Goal: Task Accomplishment & Management: Manage account settings

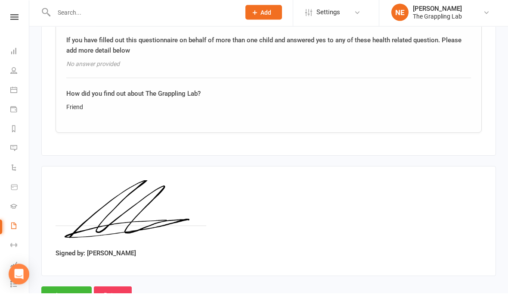
scroll to position [1169, 0]
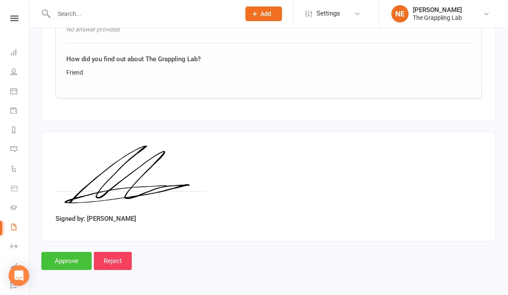
click at [69, 252] on input "Approve" at bounding box center [66, 261] width 50 height 18
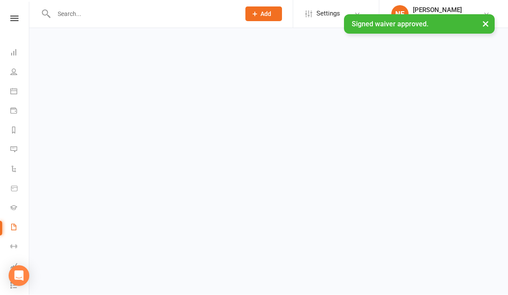
select select "25"
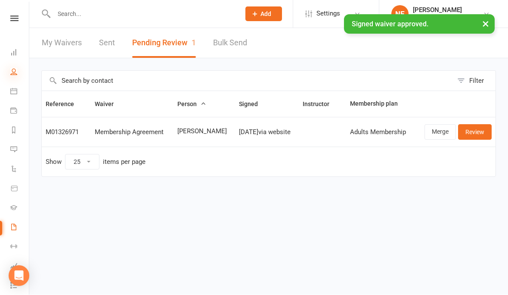
click at [14, 70] on icon at bounding box center [13, 72] width 7 height 7
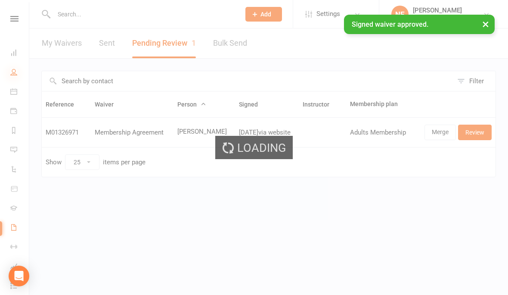
select select "100"
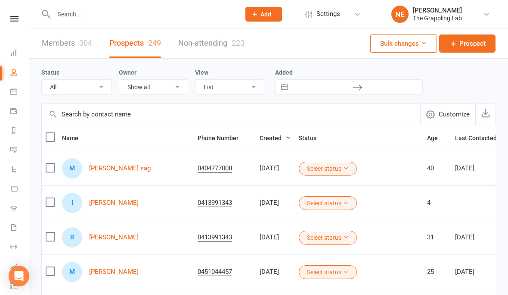
click at [319, 163] on button "Select status" at bounding box center [328, 169] width 58 height 14
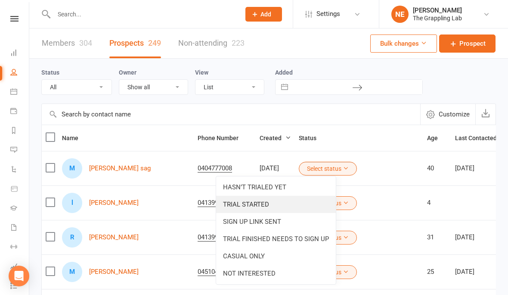
click at [265, 204] on link "TRIAL STARTED" at bounding box center [276, 204] width 120 height 17
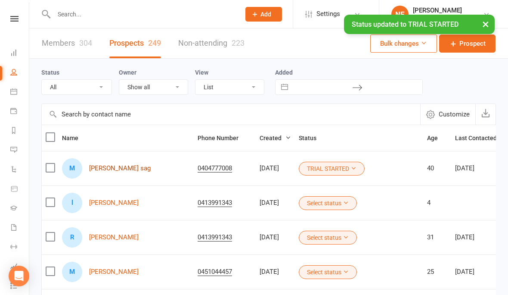
click at [115, 168] on link "[PERSON_NAME] sag" at bounding box center [120, 168] width 62 height 7
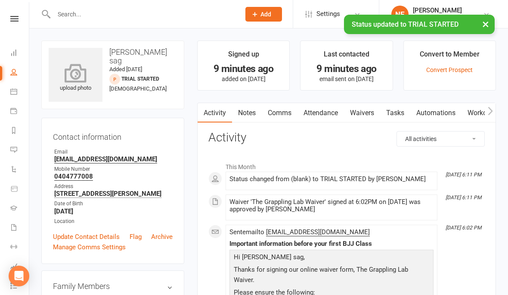
click at [78, 82] on icon at bounding box center [75, 72] width 59 height 19
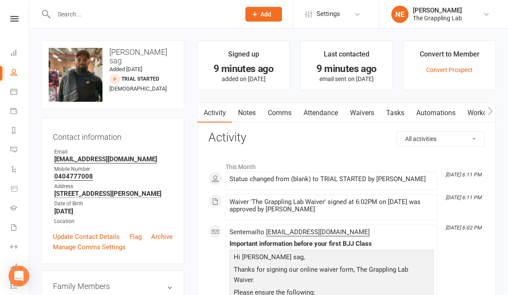
click at [12, 78] on link "People" at bounding box center [19, 72] width 19 height 19
select select "100"
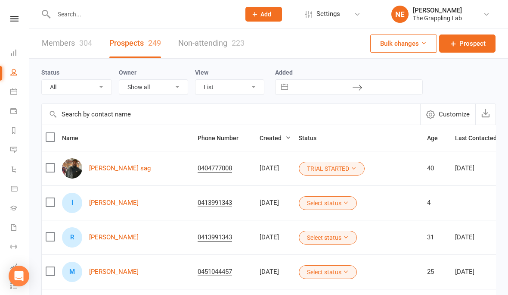
click at [165, 27] on div at bounding box center [137, 14] width 193 height 28
click at [149, 20] on input "text" at bounding box center [142, 14] width 183 height 12
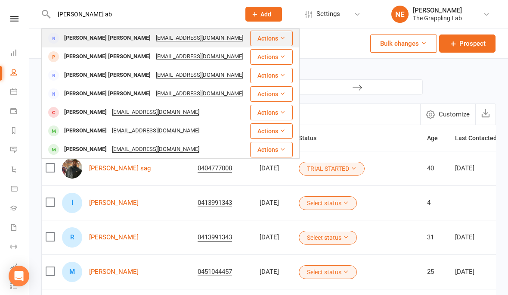
type input "[PERSON_NAME] ab"
click at [82, 41] on div "[PERSON_NAME] [PERSON_NAME]" at bounding box center [108, 38] width 92 height 12
